Goal: Contribute content: Contribute content

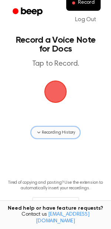
click at [63, 132] on span "Recording History" at bounding box center [58, 132] width 33 height 7
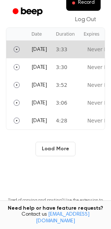
scroll to position [163, 0]
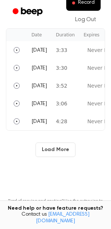
click at [53, 144] on button "Load More" at bounding box center [56, 149] width 40 height 14
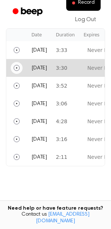
click at [18, 69] on icon "Play" at bounding box center [17, 68] width 6 height 6
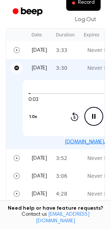
click at [18, 66] on icon "Pause" at bounding box center [17, 68] width 6 height 6
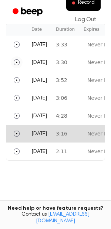
scroll to position [146, 0]
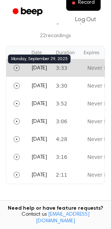
click at [44, 66] on span "[DATE]" at bounding box center [39, 68] width 16 height 5
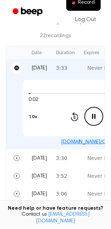
click at [15, 68] on icon "Pause" at bounding box center [17, 68] width 6 height 6
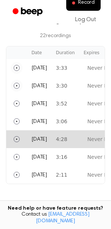
click at [40, 135] on td "[DATE]" at bounding box center [39, 139] width 24 height 18
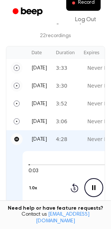
click at [17, 140] on icon "Pause" at bounding box center [16, 139] width 5 height 5
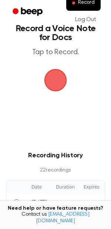
scroll to position [0, 0]
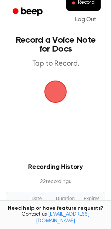
click at [42, 178] on p "22 recording s" at bounding box center [55, 182] width 87 height 8
click at [57, 178] on p "22 recording s" at bounding box center [55, 182] width 87 height 8
click at [57, 167] on h3 "Recording History" at bounding box center [55, 167] width 87 height 10
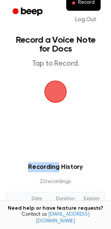
click at [57, 167] on h3 "Recording History" at bounding box center [55, 167] width 87 height 10
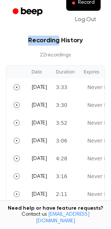
scroll to position [151, 0]
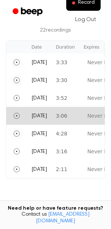
click at [45, 116] on td "[DATE]" at bounding box center [39, 116] width 24 height 18
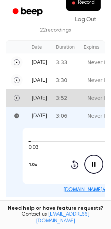
click at [44, 102] on td "[DATE]" at bounding box center [39, 98] width 24 height 18
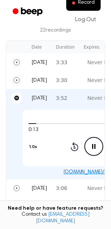
click at [18, 97] on icon "Pause" at bounding box center [16, 98] width 5 height 5
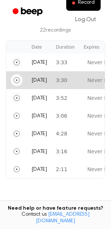
click at [31, 81] on td "[DATE]" at bounding box center [39, 80] width 24 height 18
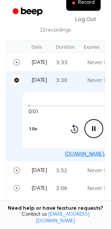
click at [31, 81] on td "[DATE]" at bounding box center [39, 80] width 24 height 18
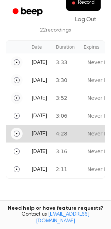
click at [51, 135] on td "[DATE]" at bounding box center [39, 134] width 24 height 18
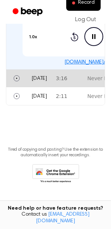
click at [72, 85] on td "3:16" at bounding box center [66, 78] width 28 height 18
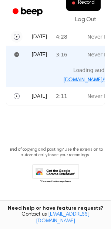
scroll to position [224, 0]
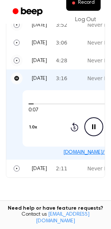
click at [17, 75] on icon "Pause" at bounding box center [17, 78] width 6 height 6
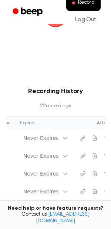
scroll to position [0, 86]
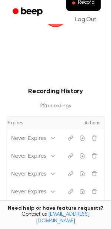
click at [96, 122] on th "Actions" at bounding box center [82, 122] width 44 height 13
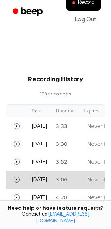
scroll to position [0, 0]
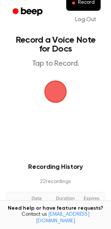
click at [47, 96] on span "button" at bounding box center [56, 92] width 42 height 42
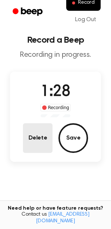
click at [41, 145] on button "Delete" at bounding box center [38, 138] width 30 height 30
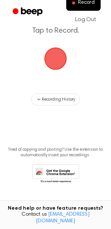
scroll to position [32, 0]
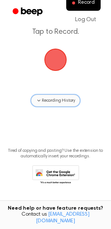
click at [67, 101] on span "Recording History" at bounding box center [58, 100] width 33 height 7
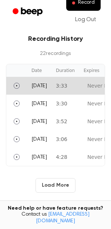
scroll to position [127, 0]
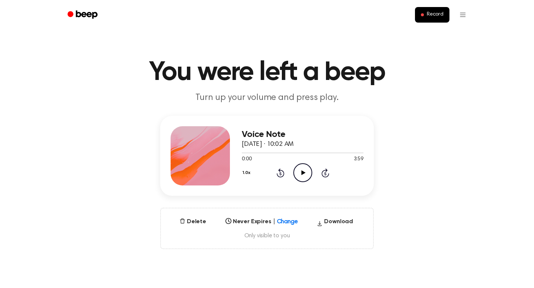
click at [309, 174] on icon "Play Audio" at bounding box center [302, 172] width 19 height 19
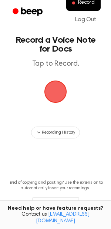
scroll to position [5, 0]
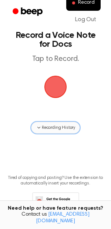
click at [65, 127] on span "Recording History" at bounding box center [58, 127] width 33 height 7
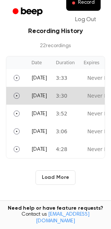
scroll to position [136, 0]
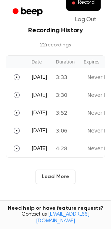
click at [58, 176] on button "Load More" at bounding box center [56, 176] width 40 height 14
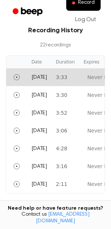
click at [35, 80] on td "[DATE]" at bounding box center [39, 77] width 24 height 18
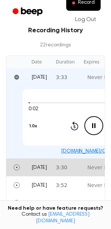
click at [32, 160] on td "[DATE]" at bounding box center [39, 167] width 24 height 18
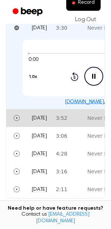
scroll to position [212, 0]
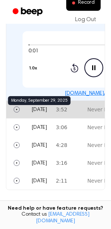
click at [40, 109] on span "[DATE]" at bounding box center [39, 109] width 16 height 5
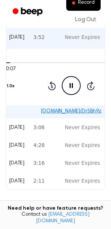
scroll to position [0, 0]
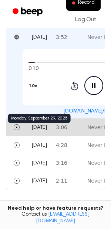
click at [39, 125] on span "[DATE]" at bounding box center [39, 127] width 16 height 5
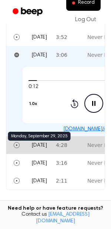
click at [37, 145] on span "[DATE]" at bounding box center [39, 145] width 16 height 5
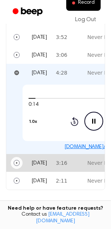
click at [11, 163] on button "Play" at bounding box center [17, 163] width 12 height 12
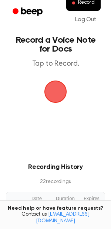
scroll to position [194, 0]
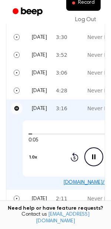
click at [16, 107] on icon "Pause" at bounding box center [16, 108] width 5 height 5
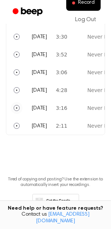
scroll to position [0, 0]
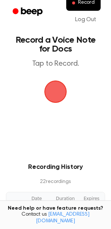
click at [55, 102] on span "button" at bounding box center [55, 91] width 23 height 23
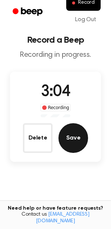
click at [81, 137] on button "Save" at bounding box center [74, 138] width 30 height 30
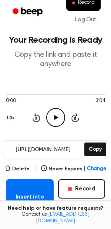
click at [52, 146] on input "https://beep.audio/6r7vIN3" at bounding box center [43, 149] width 80 height 17
click at [20, 152] on input "https://beep.audio/6r7vIN3" at bounding box center [43, 149] width 80 height 17
